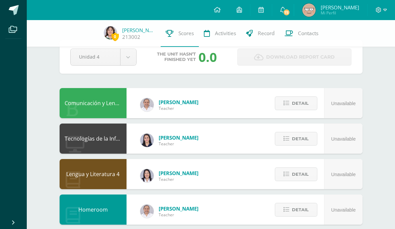
scroll to position [17, 0]
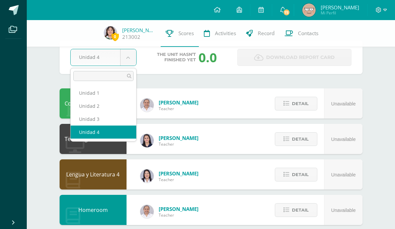
scroll to position [17, 0]
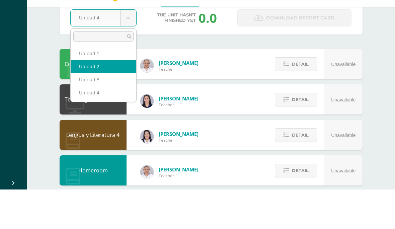
select select "Unidad 2"
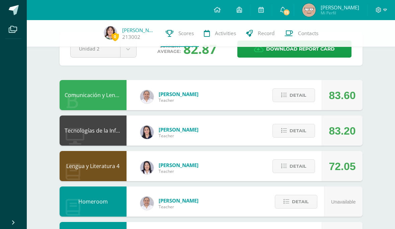
scroll to position [11, 0]
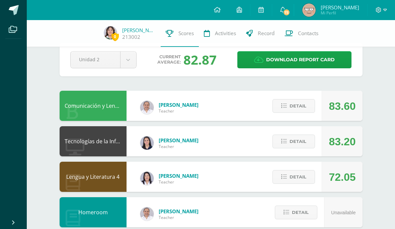
scroll to position [0, 0]
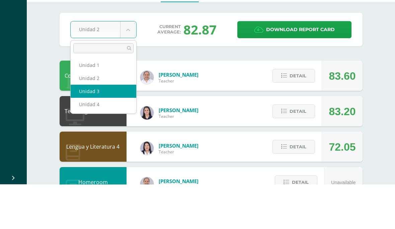
select select "Unidad 3"
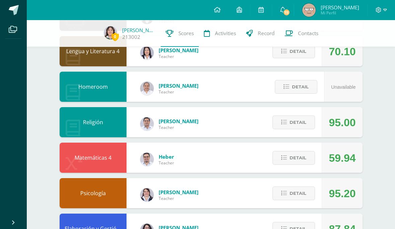
scroll to position [143, 0]
